Goal: Task Accomplishment & Management: Manage account settings

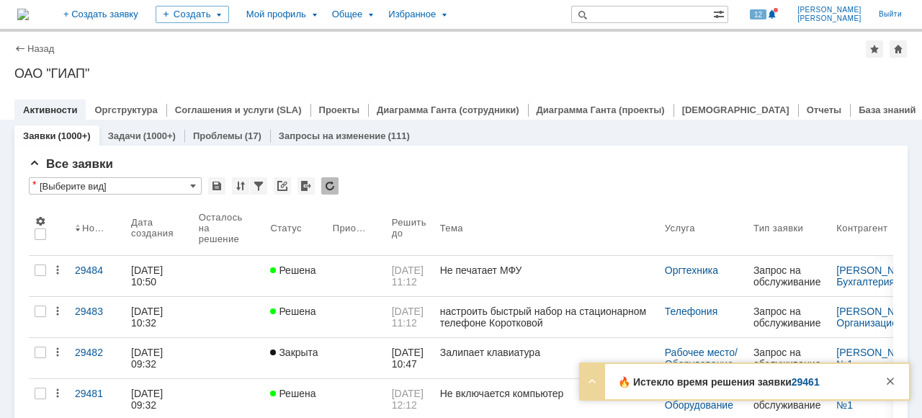
click at [801, 382] on link "29461" at bounding box center [805, 382] width 28 height 12
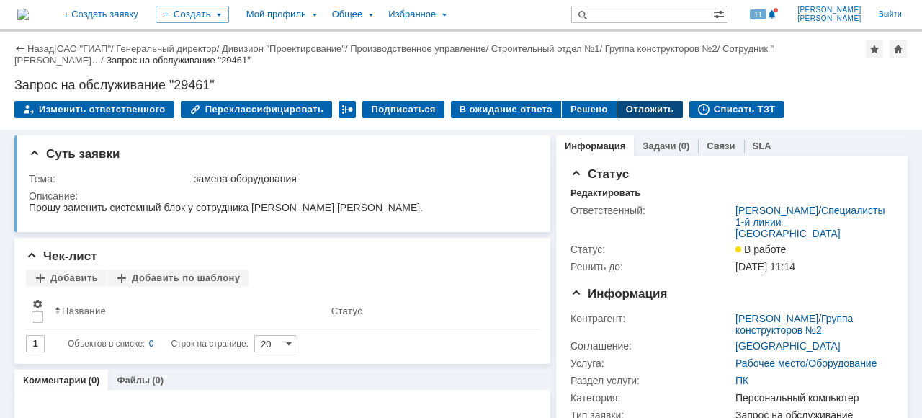
click at [635, 111] on div "Отложить" at bounding box center [650, 109] width 66 height 17
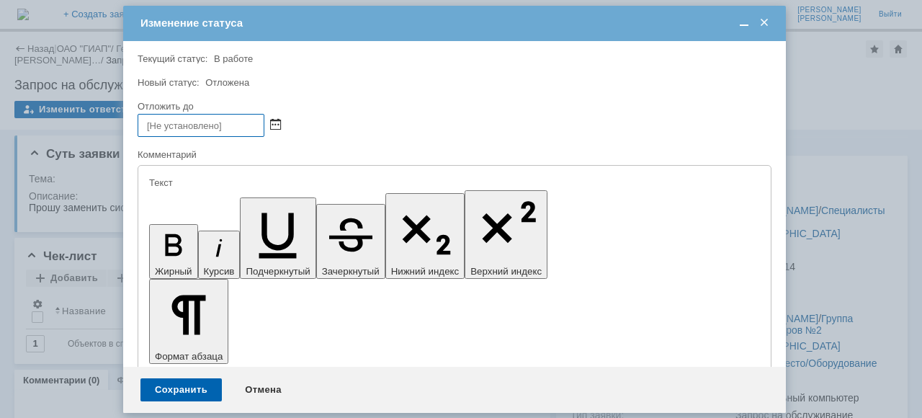
drag, startPoint x: 282, startPoint y: 125, endPoint x: 270, endPoint y: 126, distance: 12.3
click at [280, 125] on div at bounding box center [455, 125] width 634 height 23
click at [275, 124] on span at bounding box center [275, 126] width 11 height 12
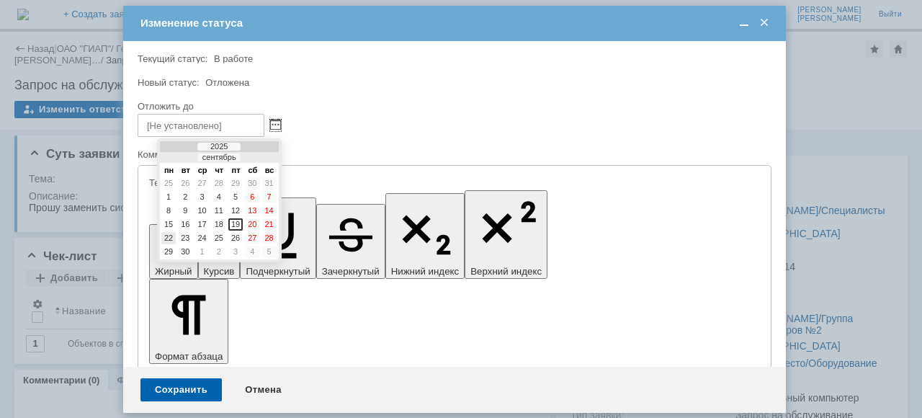
click at [171, 241] on div "22" at bounding box center [168, 238] width 14 height 12
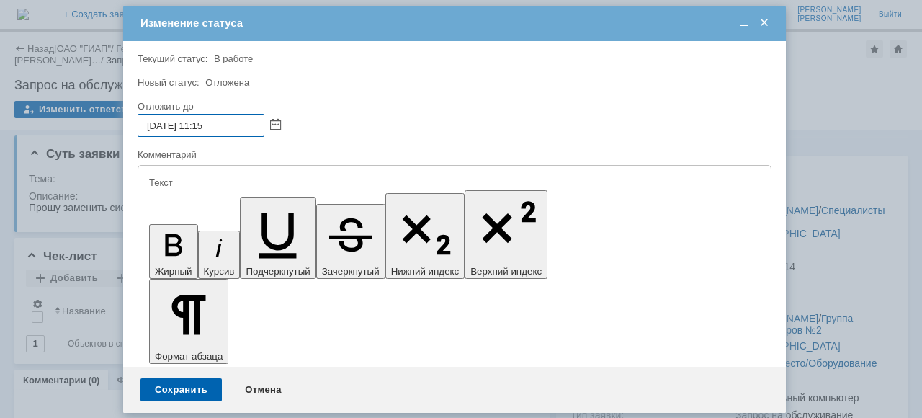
click at [226, 125] on input "22.09.2025 11:15" at bounding box center [201, 125] width 127 height 23
click at [205, 124] on input "22.09.2025 11:15" at bounding box center [201, 125] width 127 height 23
type input "22.09.2025 15:15"
click at [176, 392] on div "Сохранить" at bounding box center [180, 389] width 81 height 23
